Goal: Task Accomplishment & Management: Manage account settings

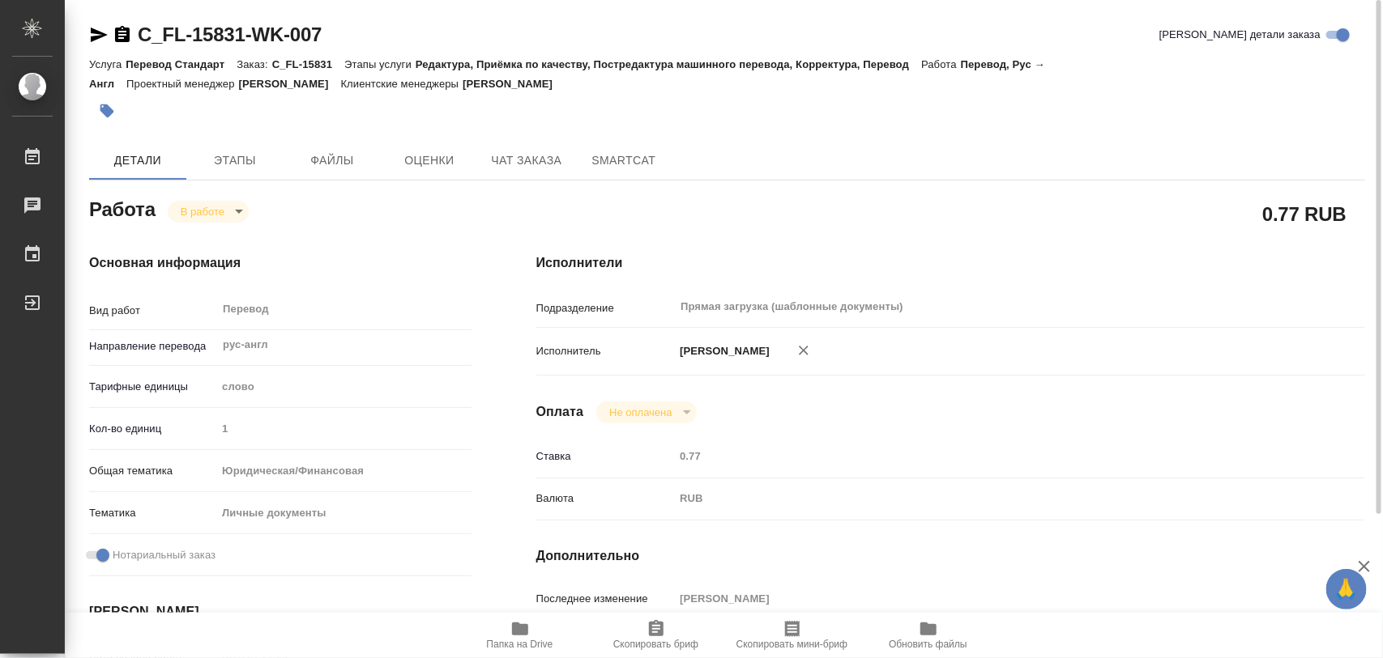
click at [104, 100] on button "button" at bounding box center [107, 111] width 36 height 36
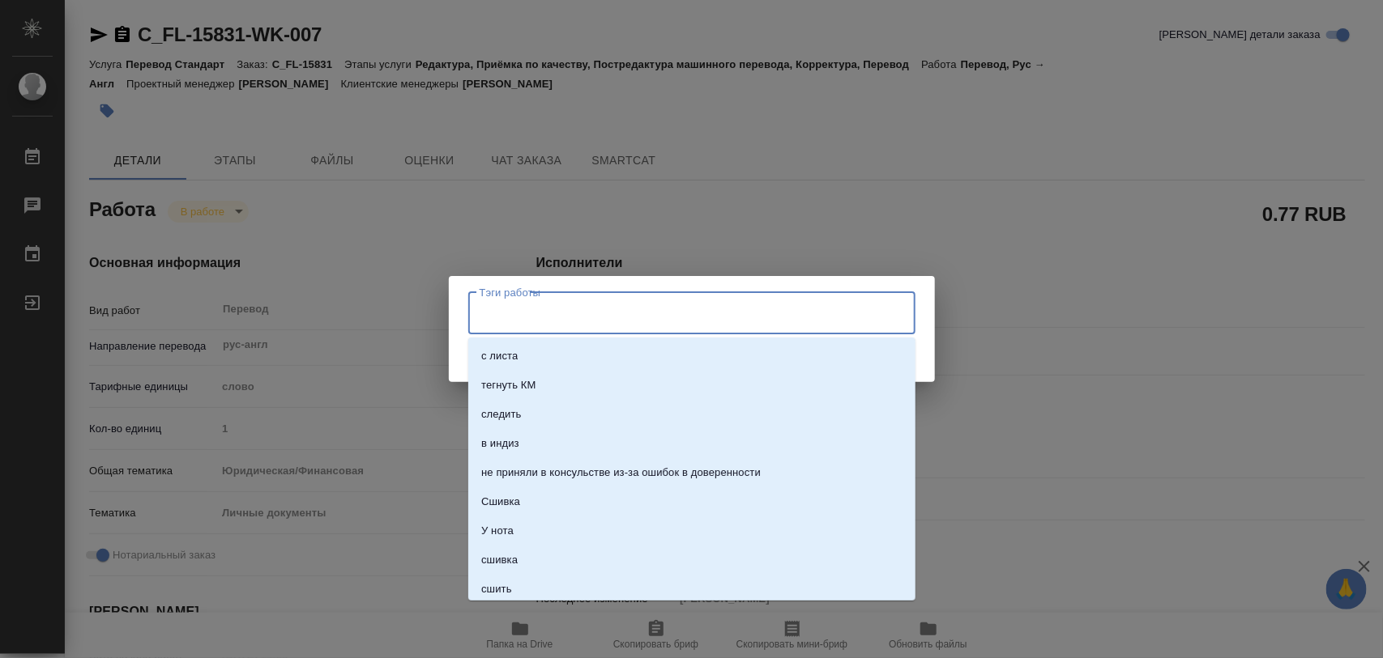
click at [608, 316] on input "Тэги работы" at bounding box center [676, 314] width 402 height 28
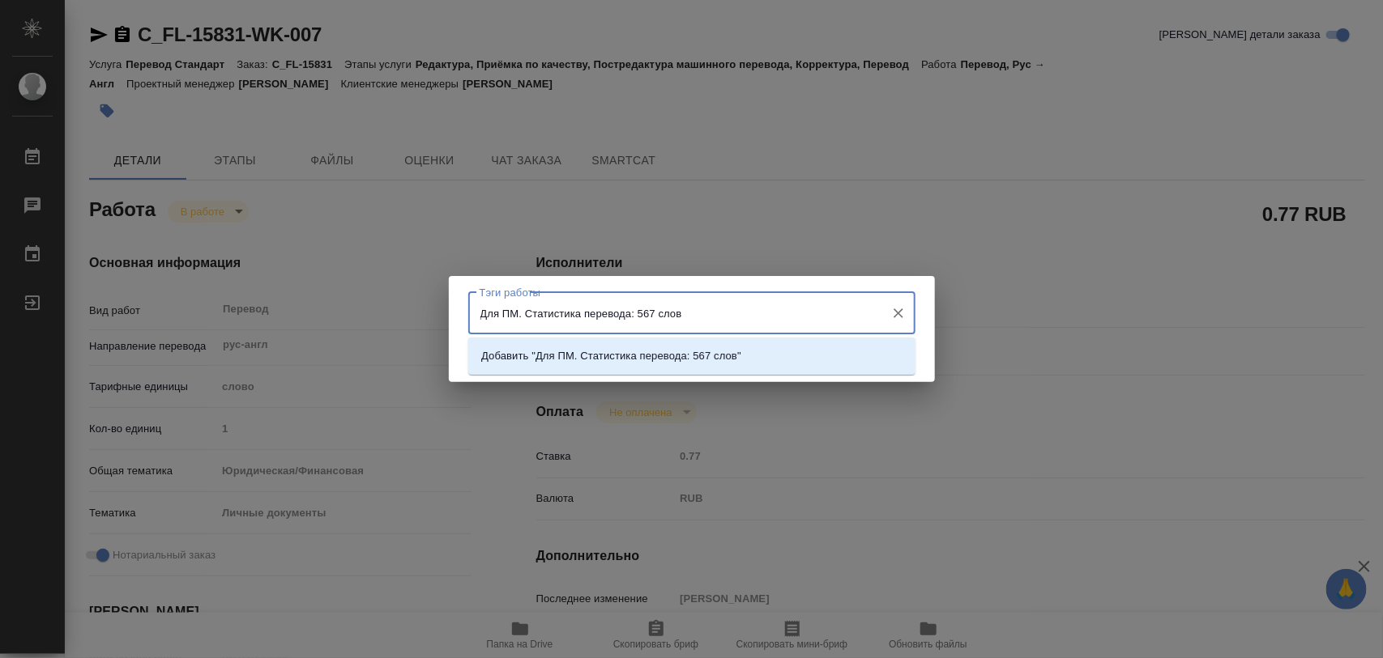
type input "Для ПМ. Статистика перевода: 567 слов."
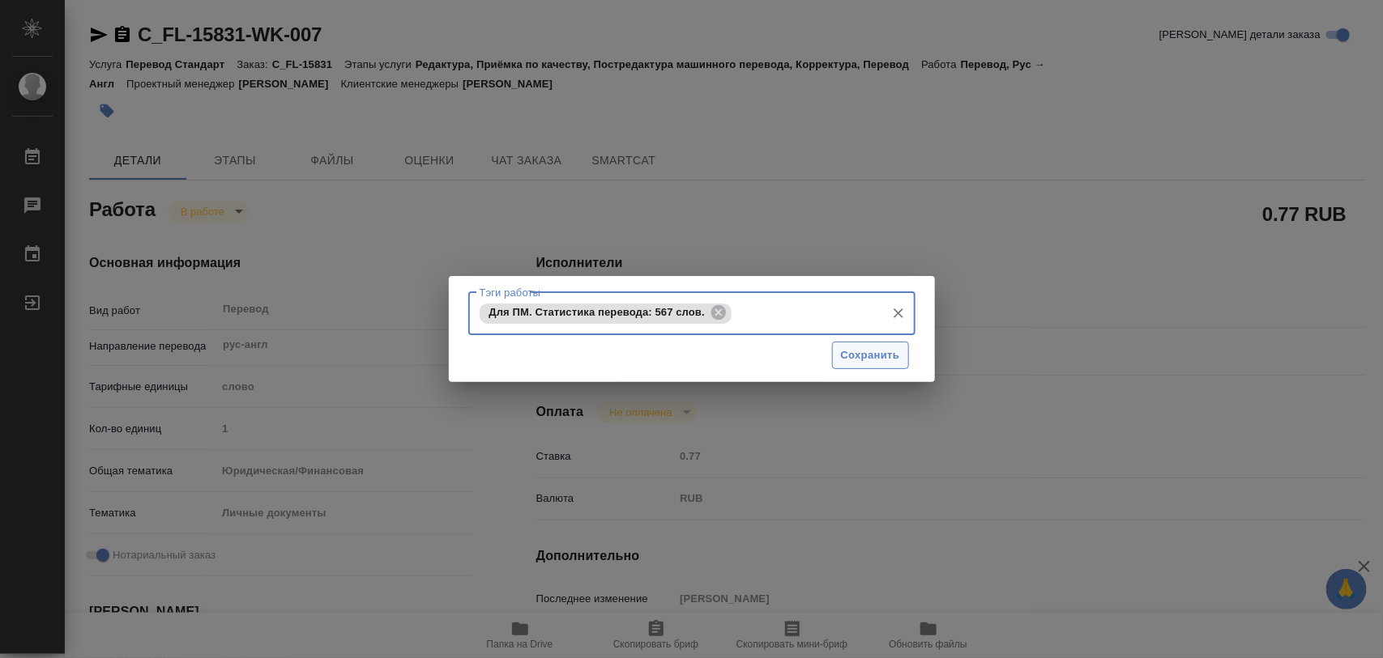
click at [859, 358] on span "Сохранить" at bounding box center [870, 356] width 59 height 19
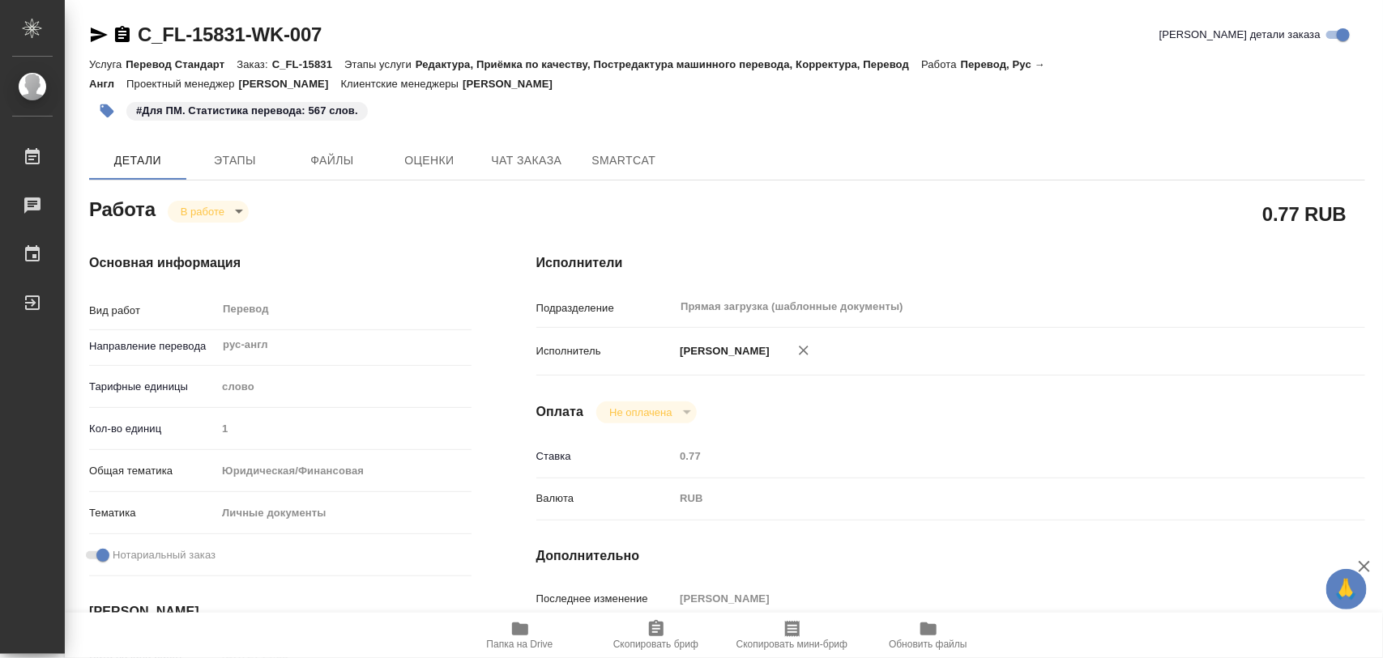
type input "inProgress"
type input "рус-англ"
type input "5a8b1489cc6b4906c91bfd90"
type input "1"
type input "yr-fn"
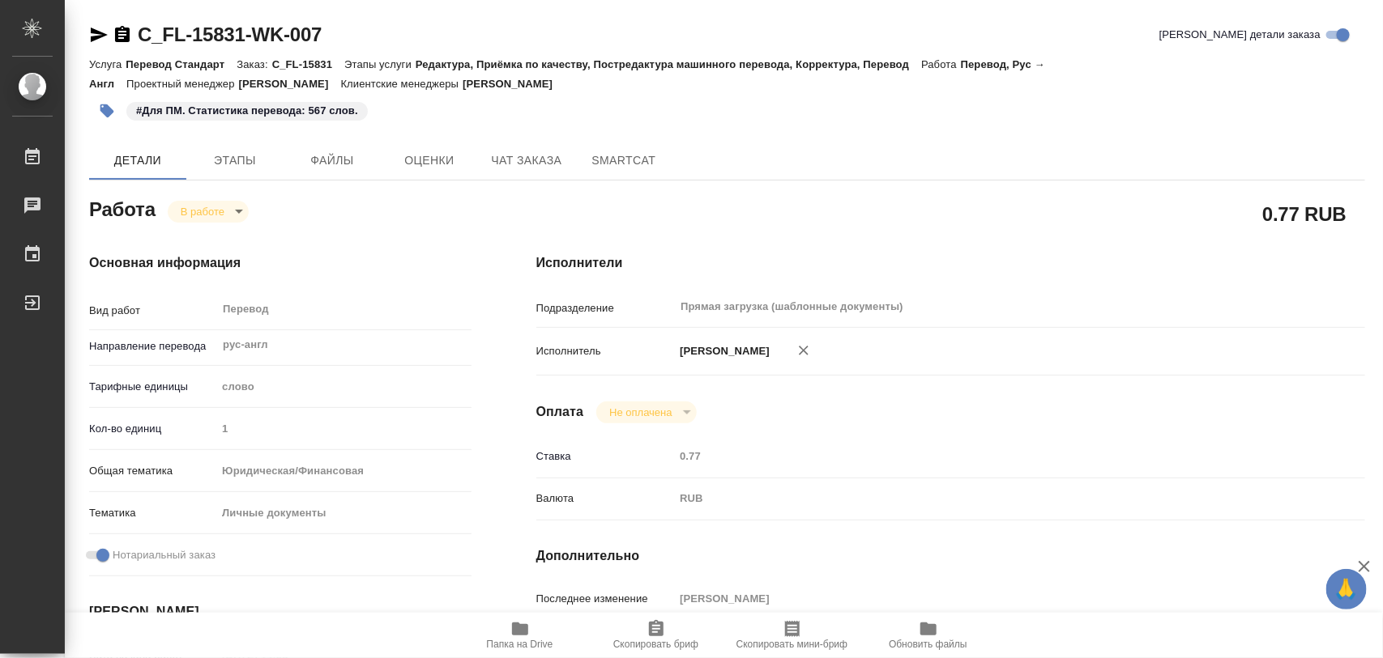
type input "5a8b8b956a9677013d343cfe"
checkbox input "true"
type input "22.08.2025 14:53"
type input "22.08.2025 15:39"
type input "26.08.2025 09:00"
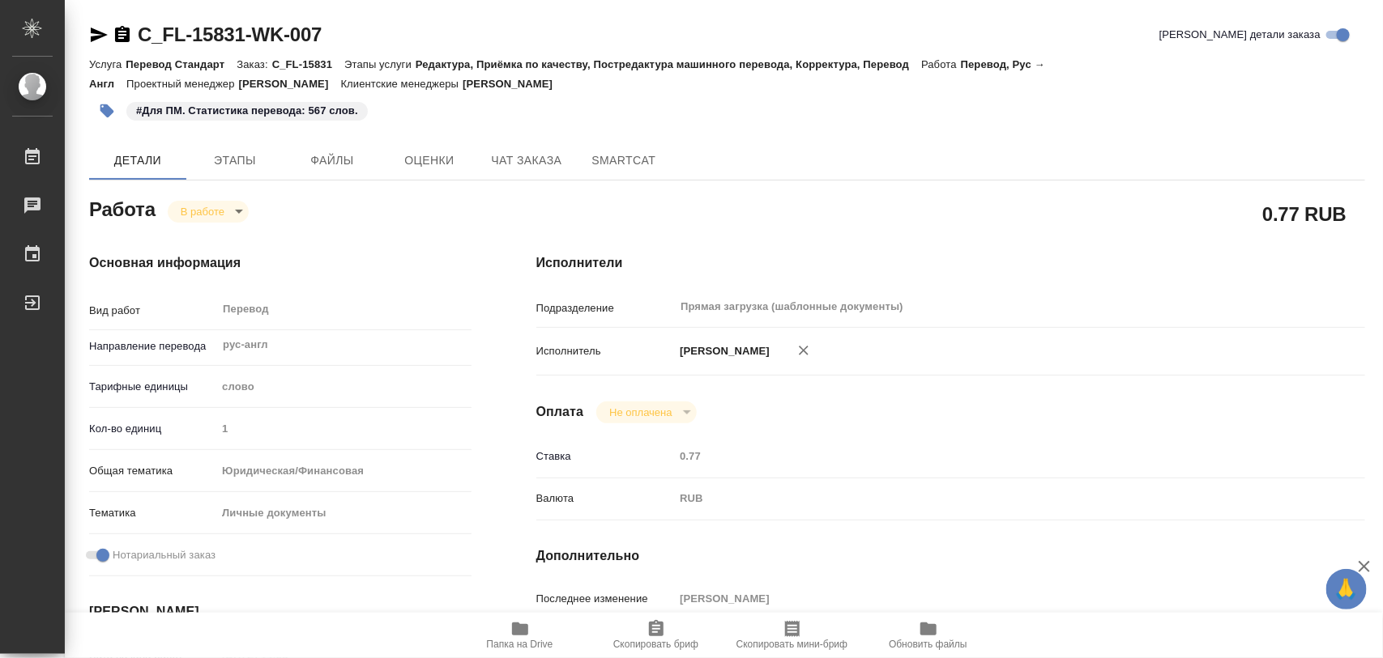
type input "26.08.2025 10:00"
type input "Прямая загрузка (шаблонные документы)"
type input "notPayed"
type input "0.77"
type input "RUB"
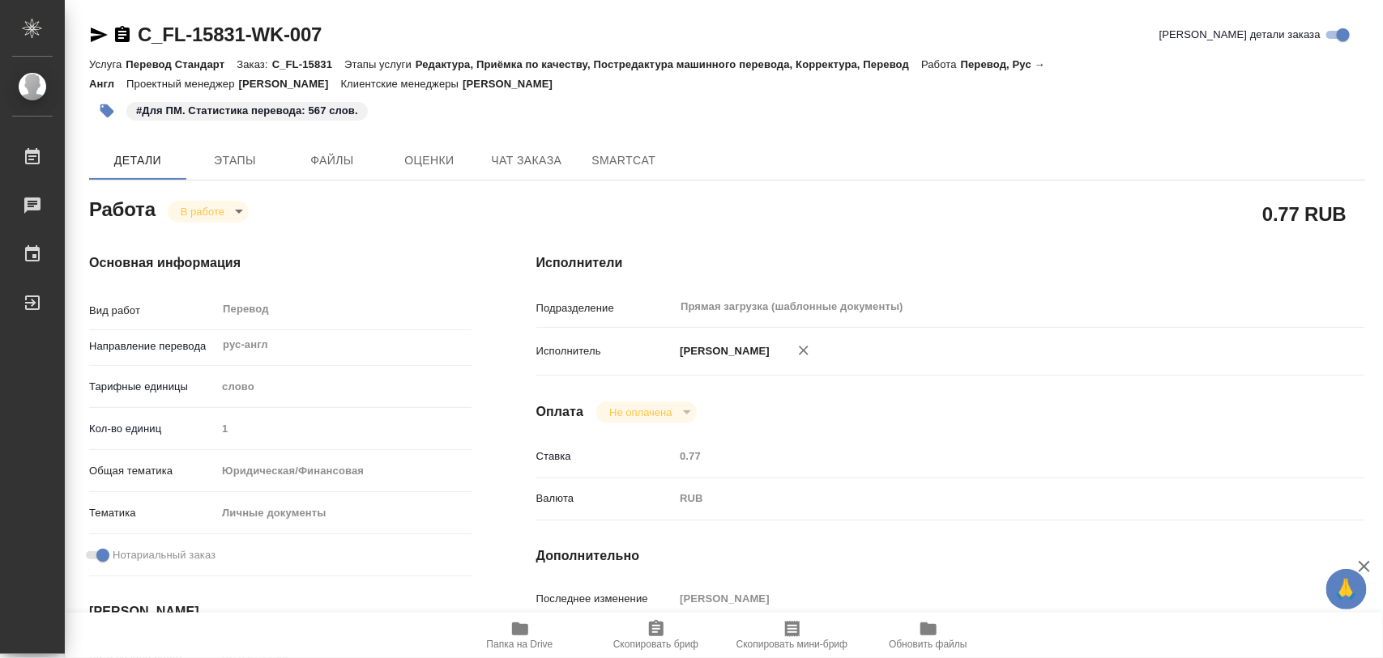
type input "[PERSON_NAME]"
type input "C_FL-15831"
type input "Перевод Стандарт"
type input "Редактура, Приёмка по качеству, Постредактура машинного перевода, Корректура, П…"
type input "Димитриева Юлия"
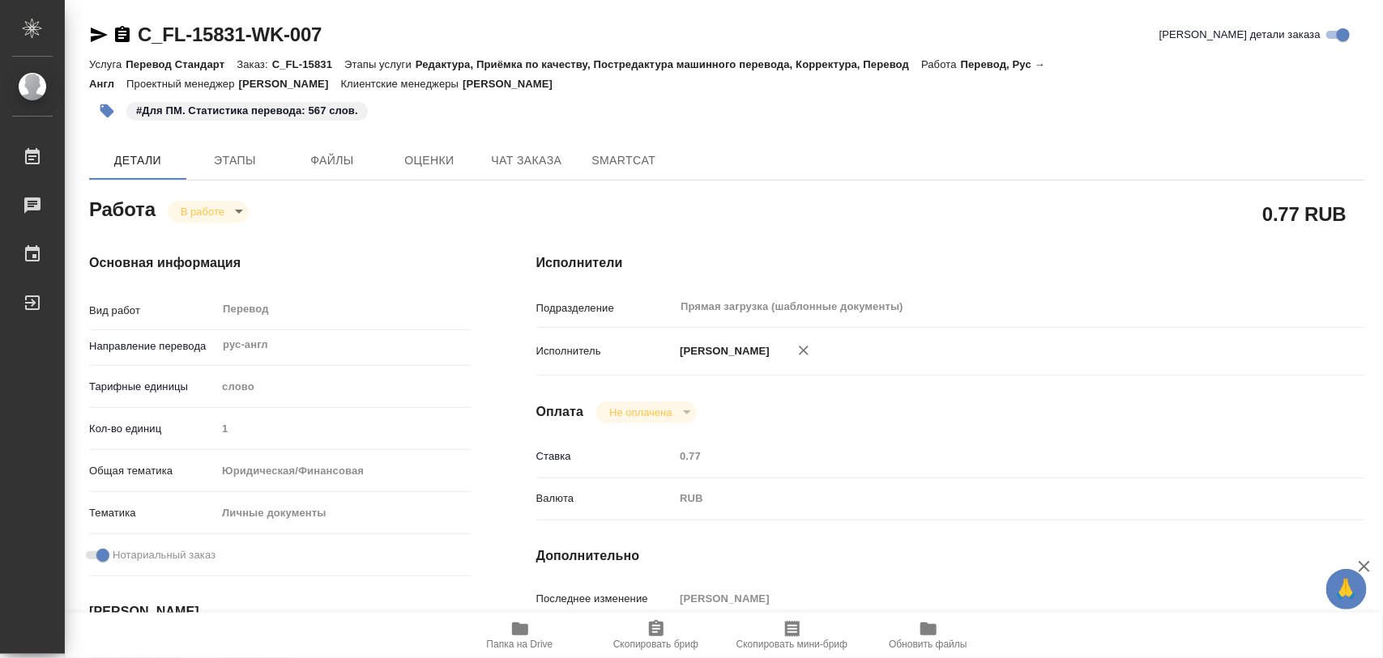
type input "/Clients/FL_C/Orders/C_FL-15831"
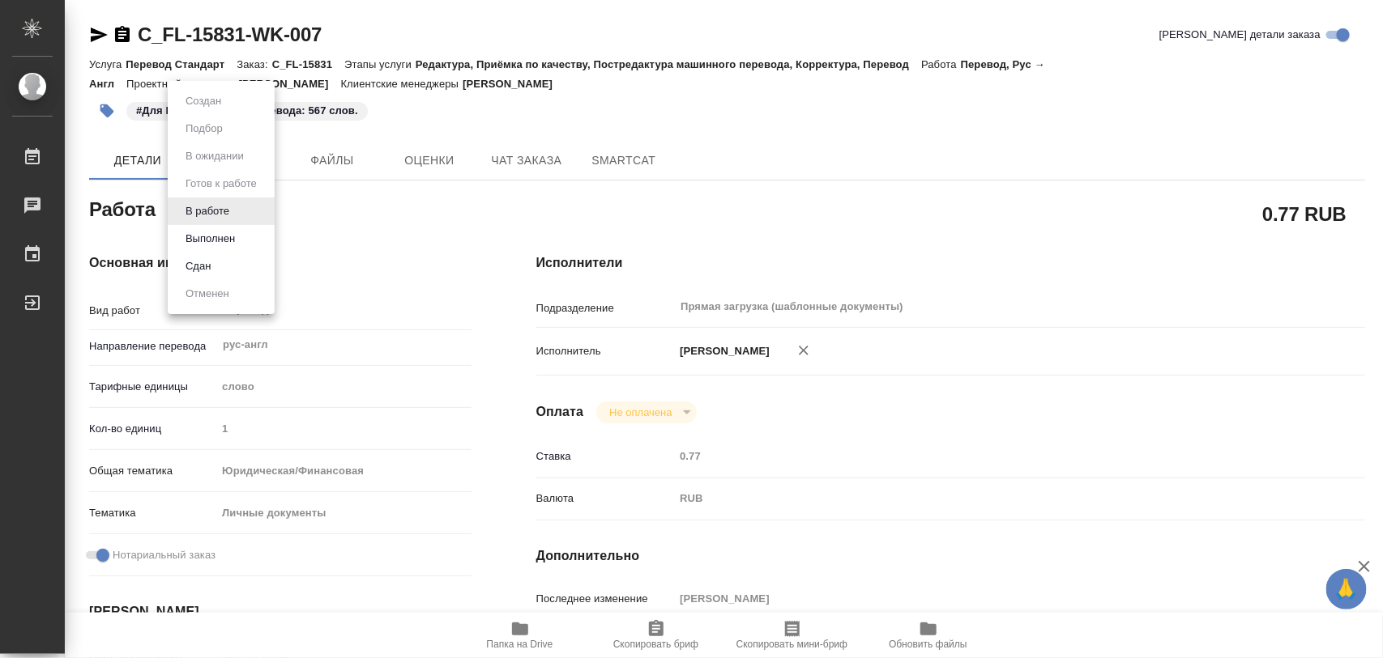
click at [239, 212] on body "🙏 .cls-1 fill:#fff; AWATERA Iglakov Maksim Работы 0 Чаты График Выйти C_FL-1583…" at bounding box center [691, 329] width 1383 height 658
click at [241, 233] on li "Выполнен" at bounding box center [221, 239] width 107 height 28
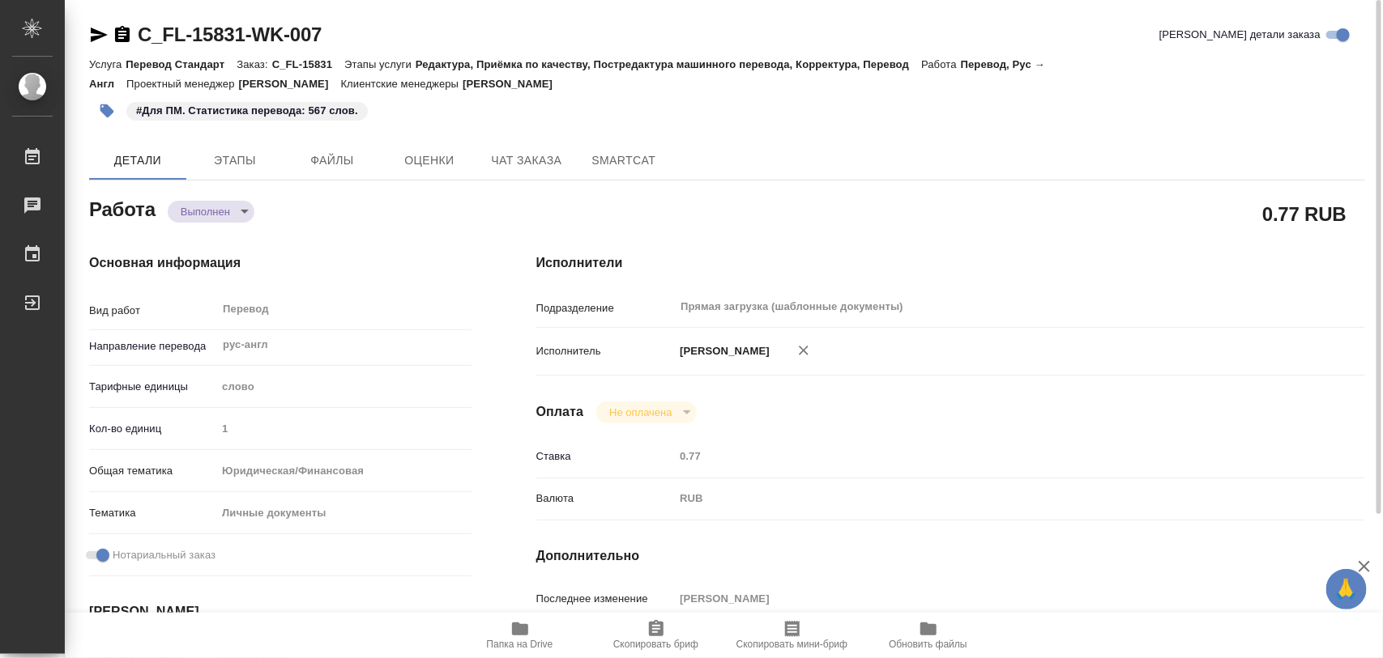
type textarea "x"
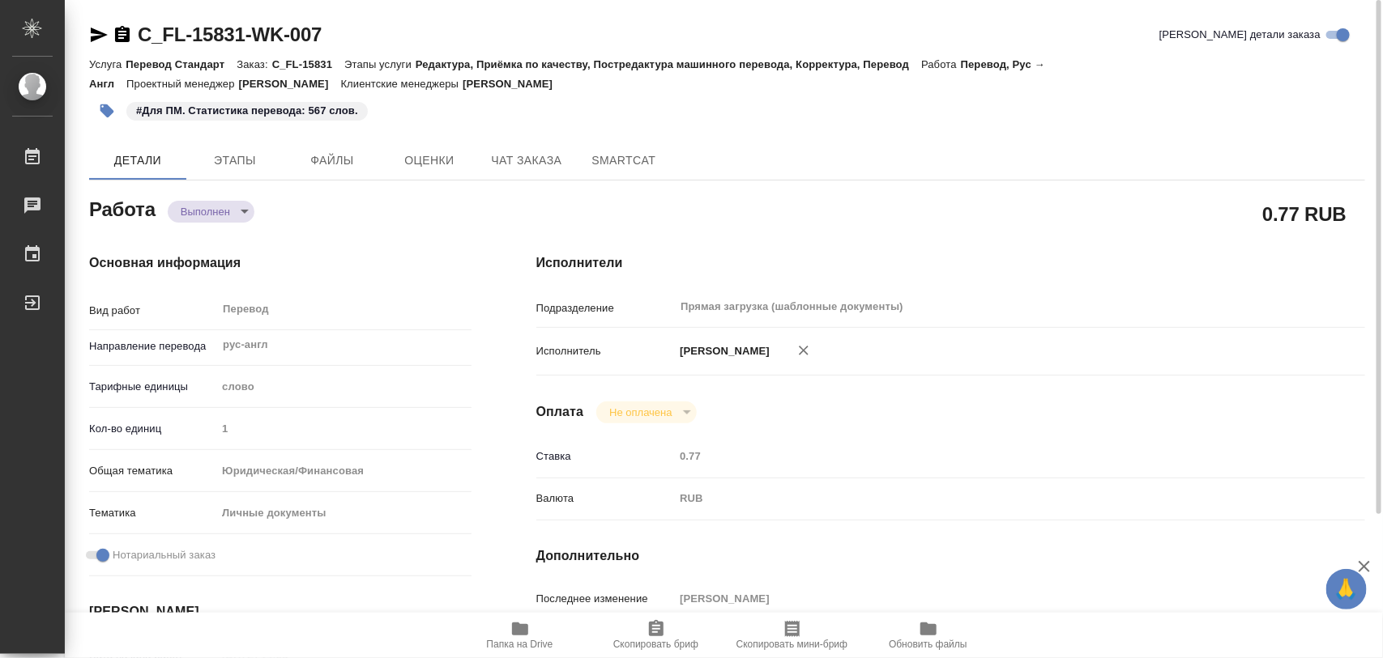
type textarea "x"
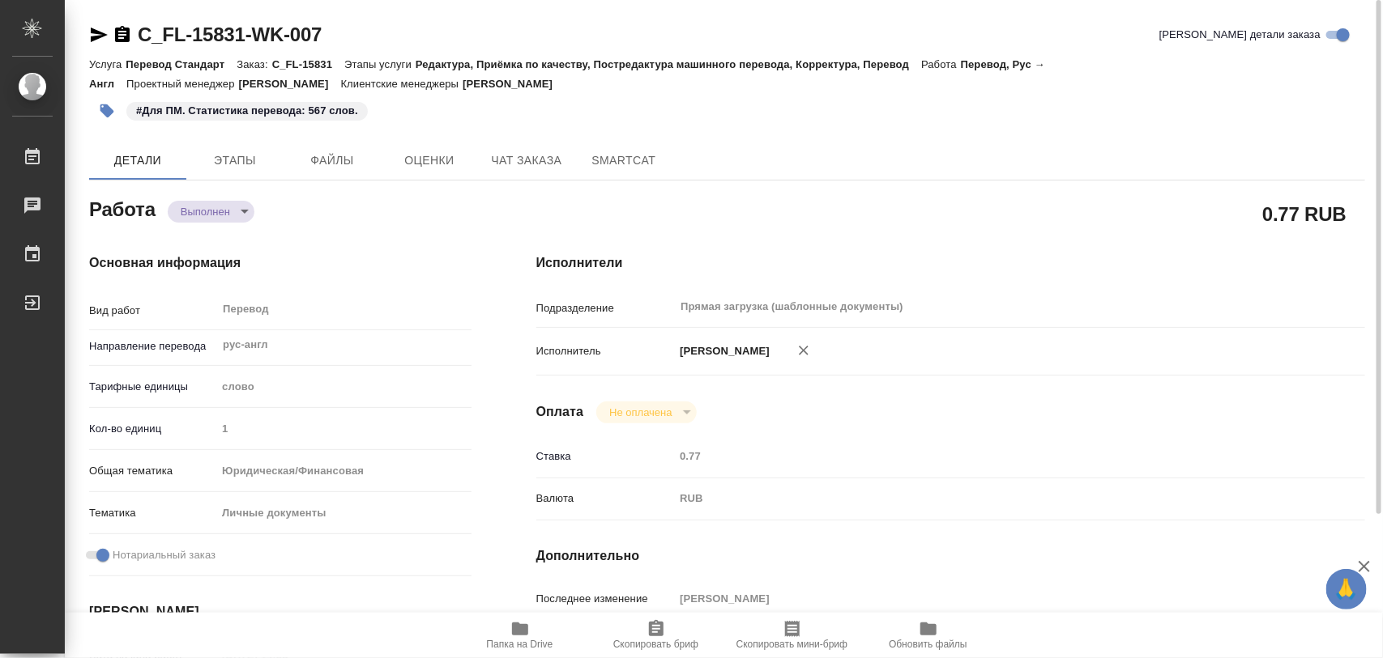
type textarea "x"
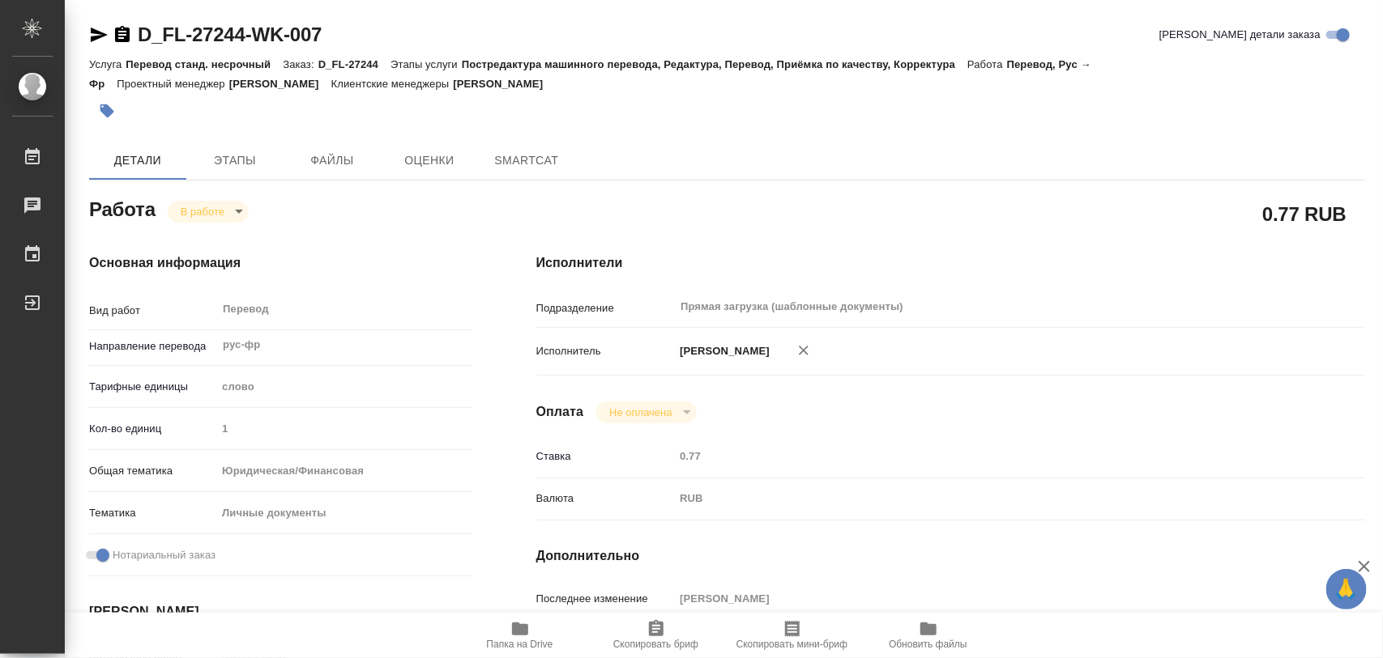
type textarea "x"
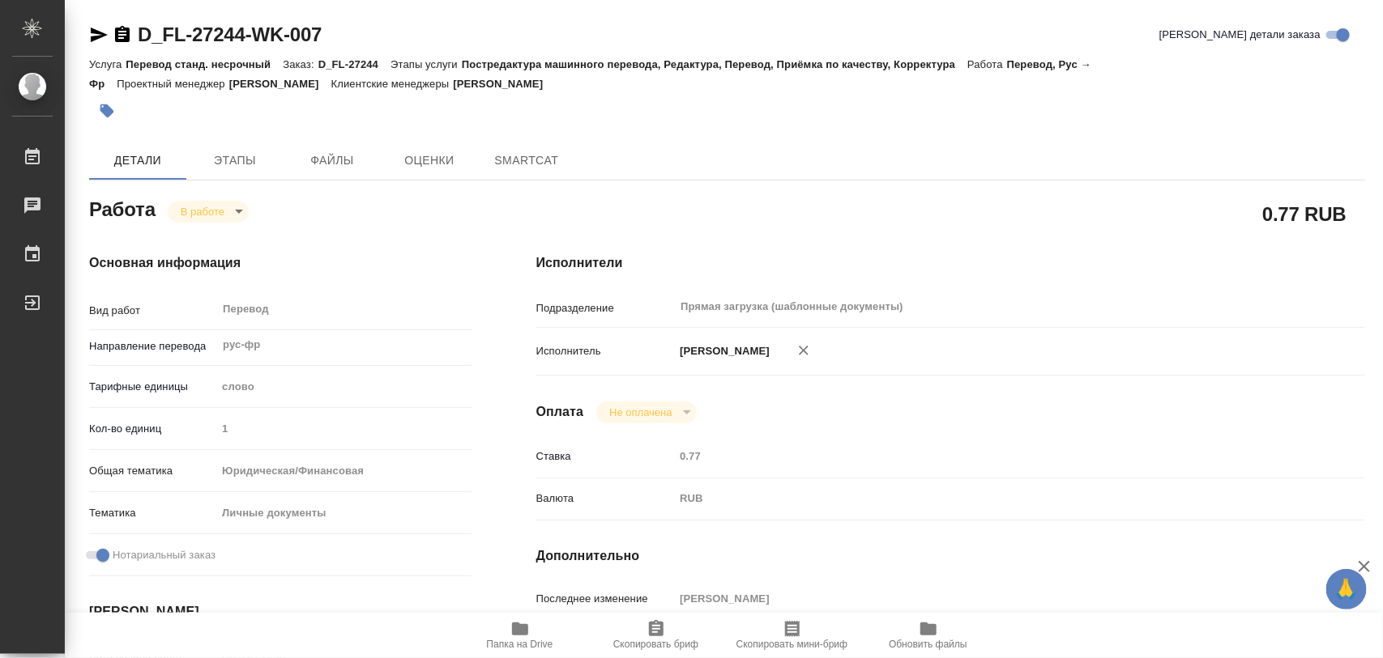
type textarea "x"
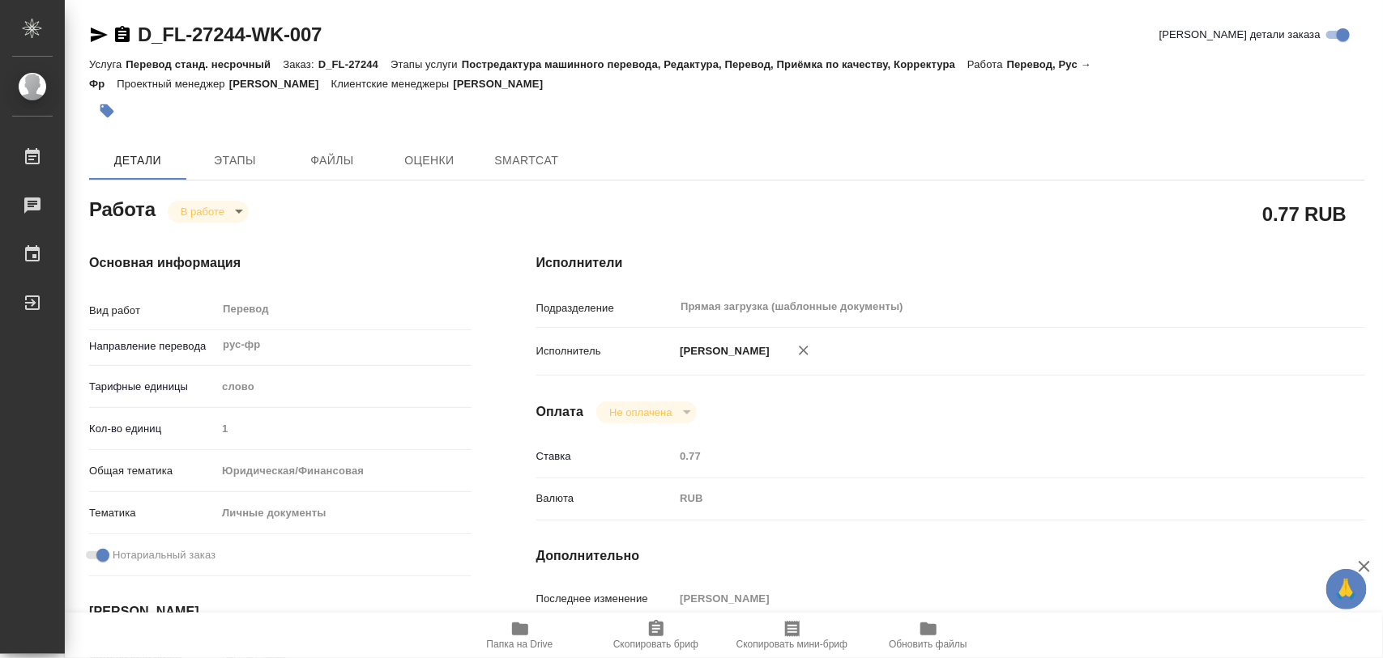
type textarea "x"
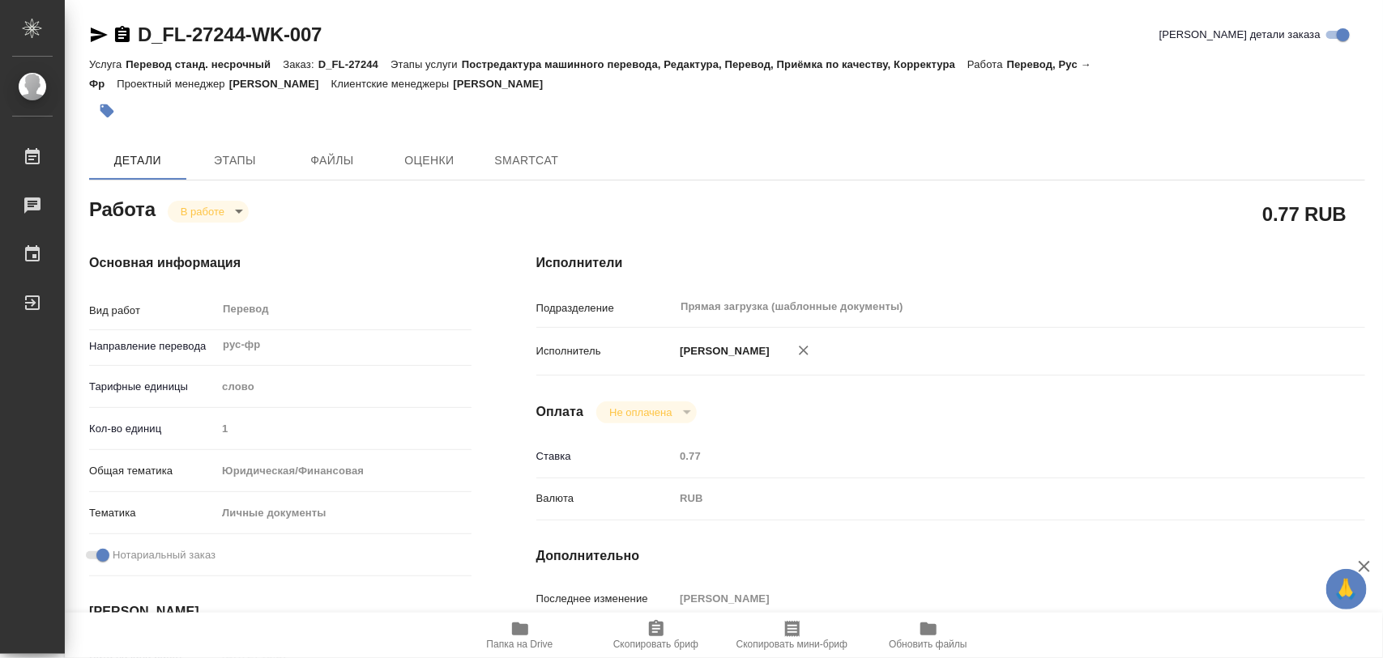
type textarea "x"
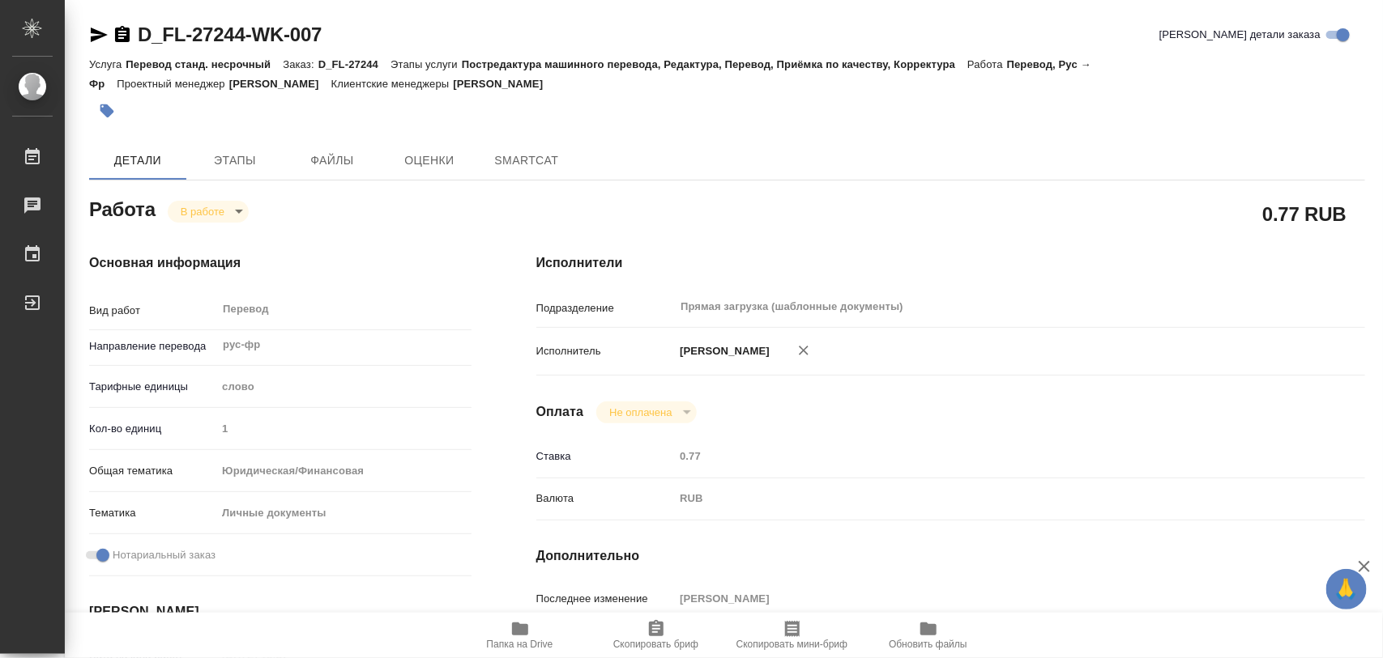
type textarea "x"
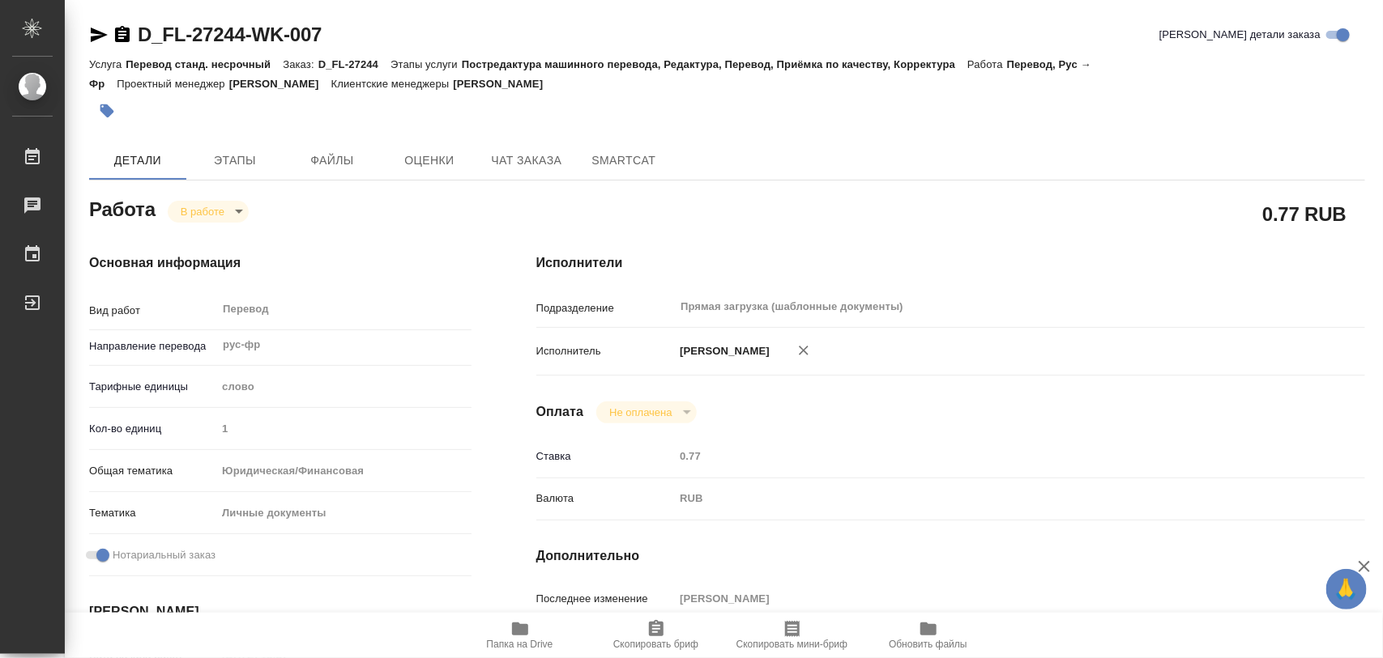
type textarea "x"
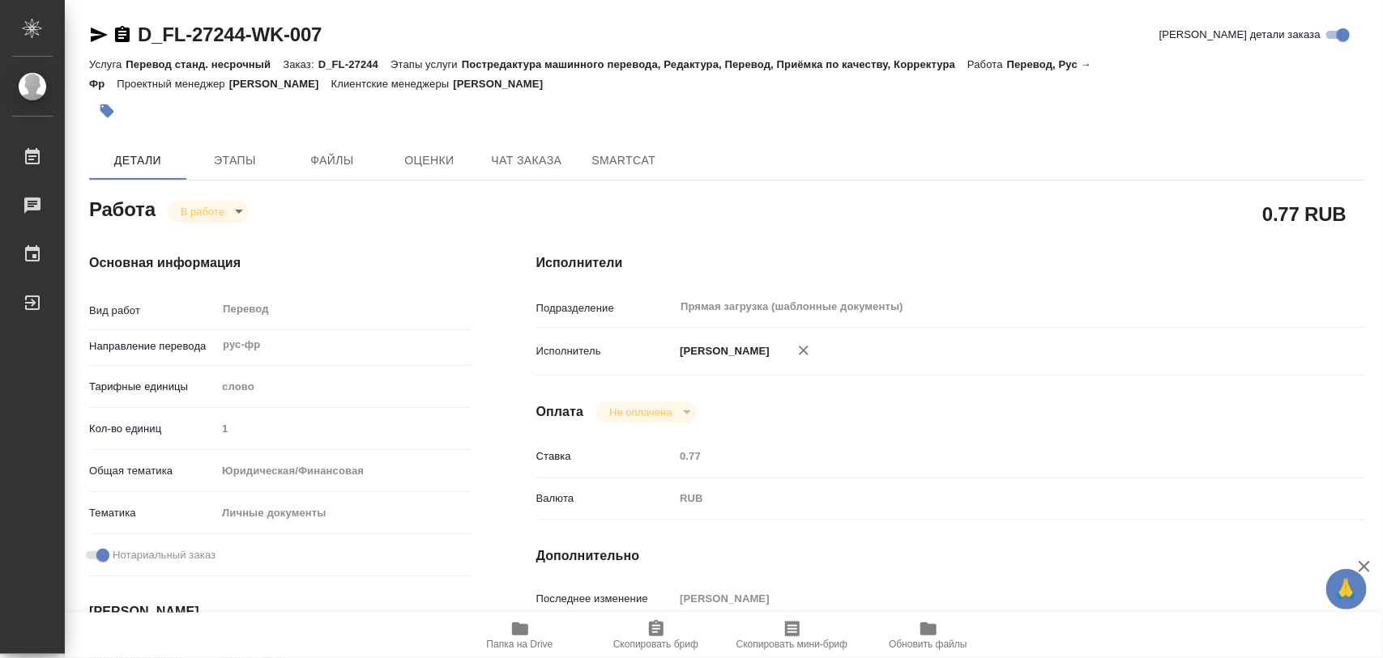
type textarea "x"
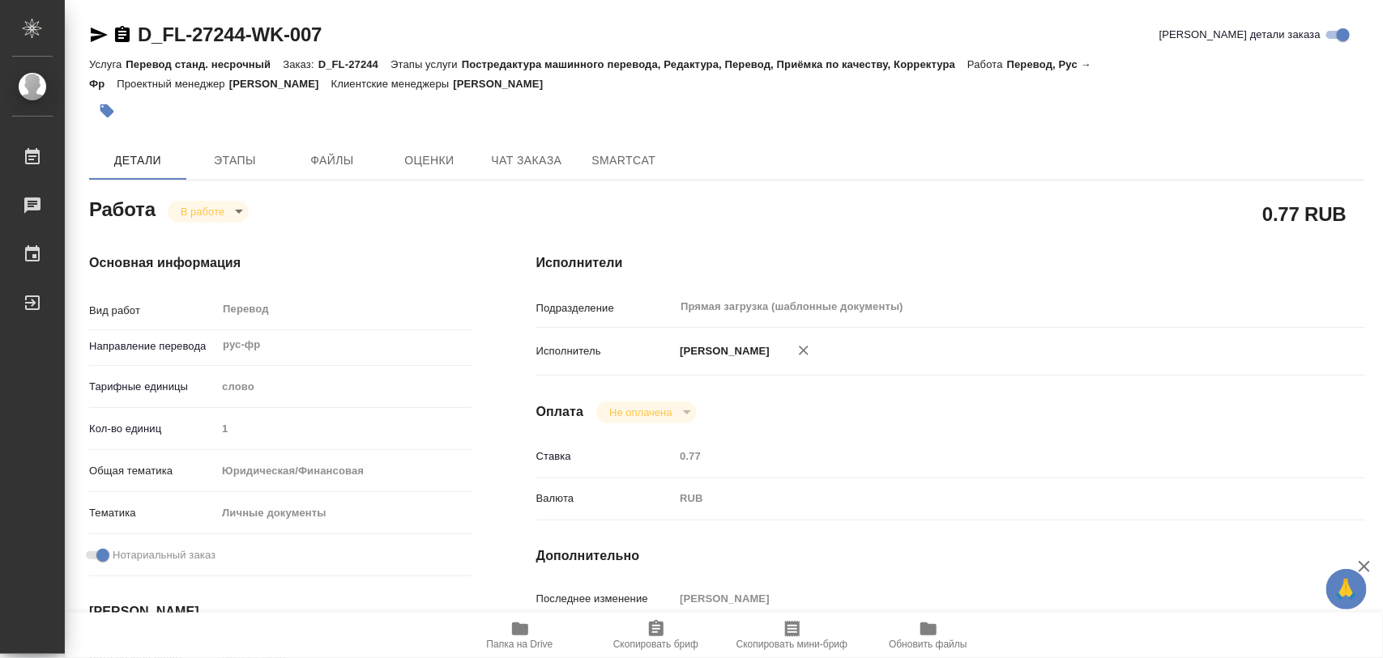
type textarea "x"
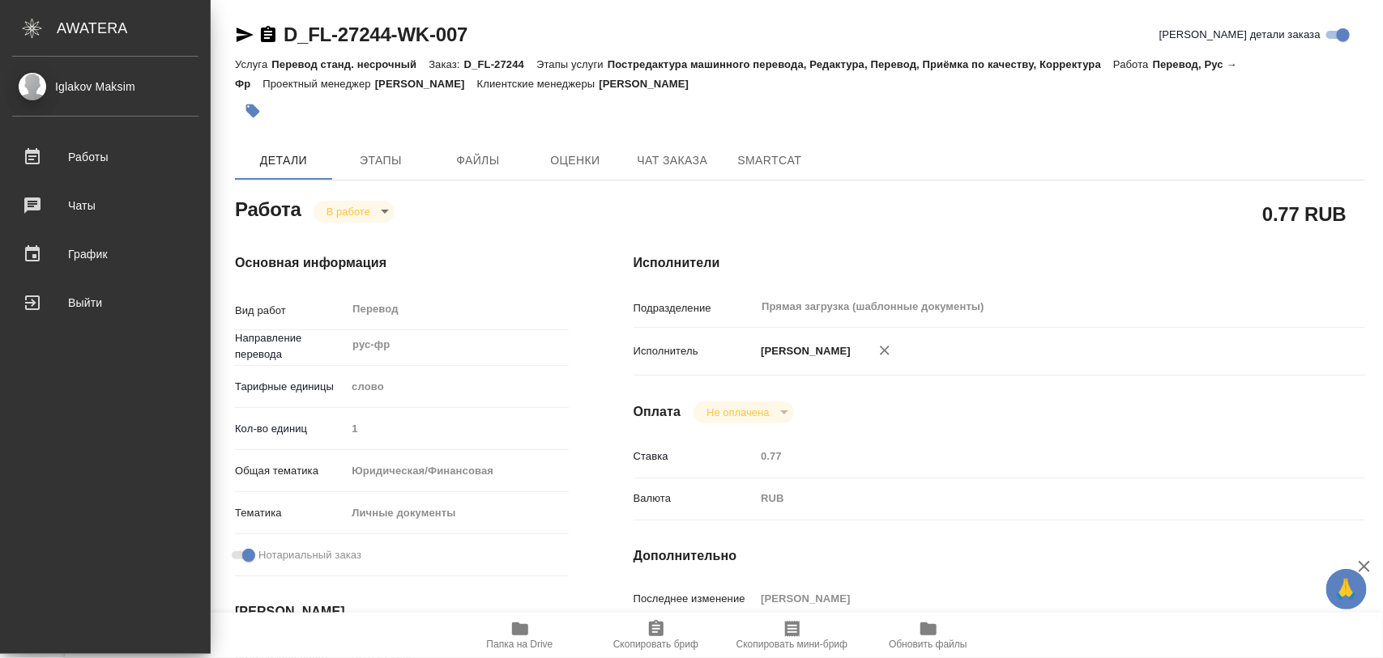
type textarea "x"
